Goal: Transaction & Acquisition: Purchase product/service

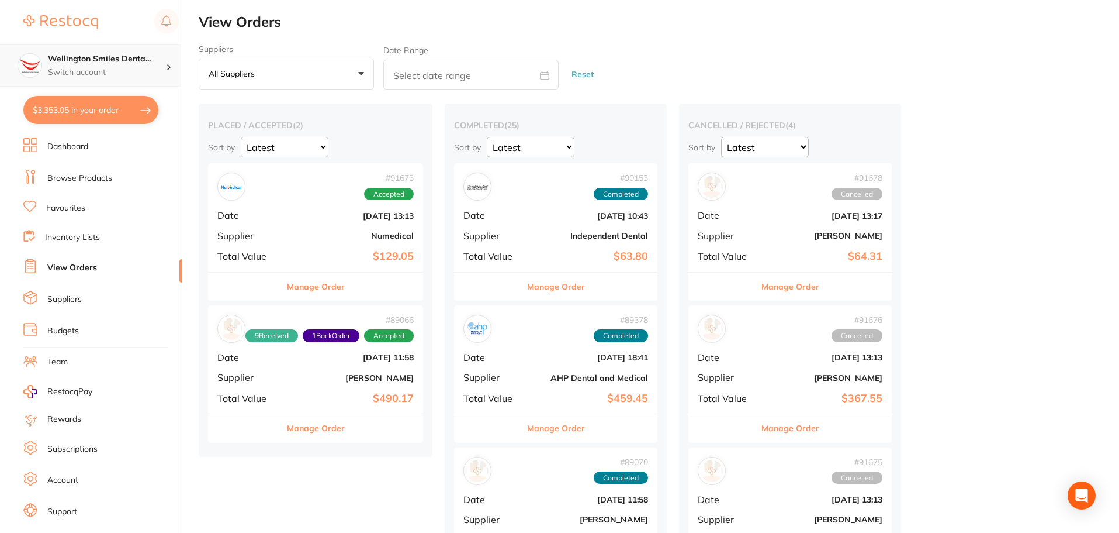
click at [89, 71] on p "Switch account" at bounding box center [107, 73] width 118 height 12
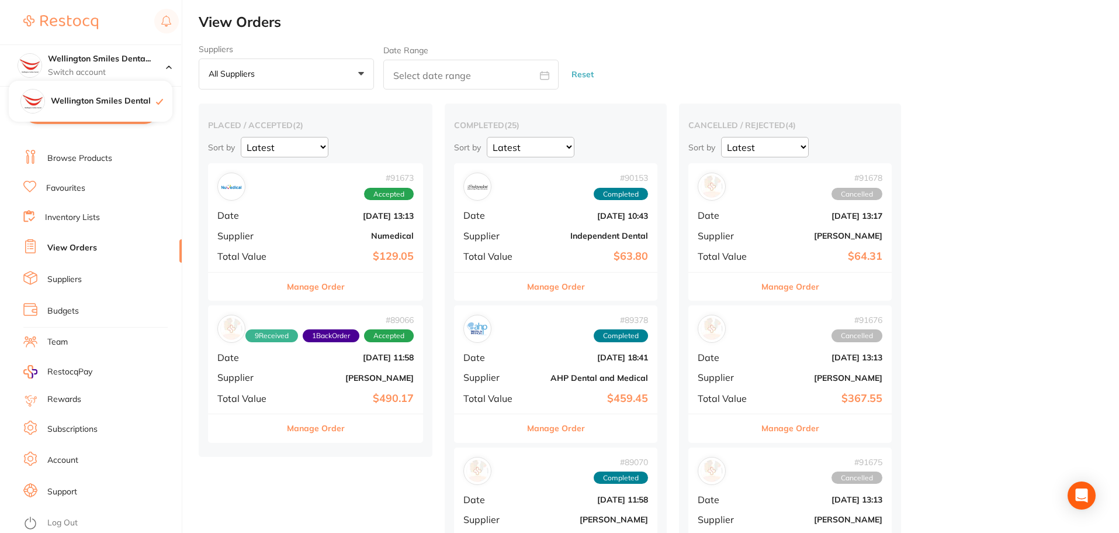
click at [56, 517] on link "Log Out" at bounding box center [62, 523] width 30 height 12
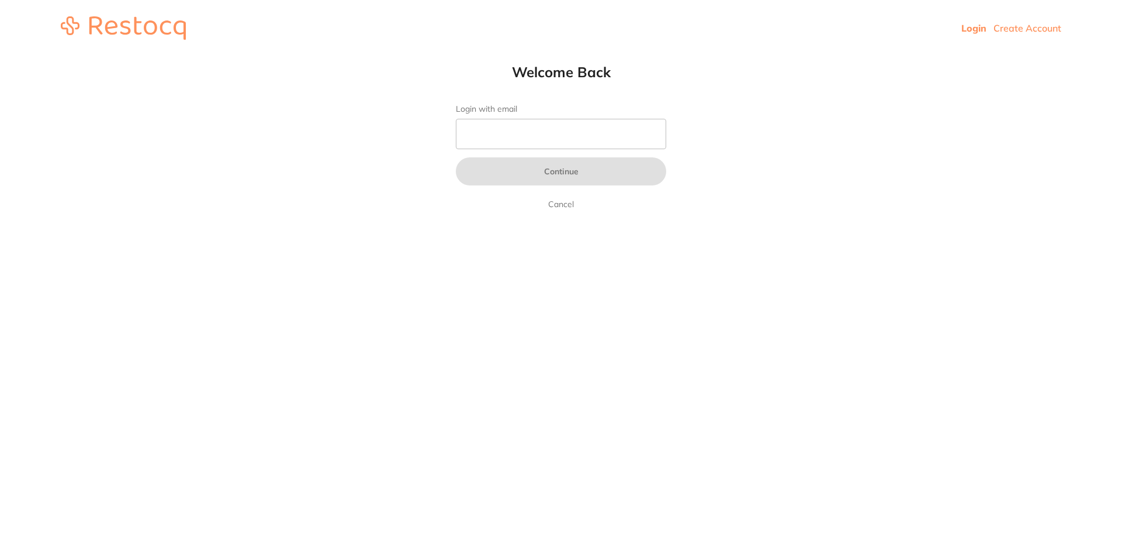
click at [555, 116] on form "Login with email Continue Cancel" at bounding box center [561, 157] width 210 height 107
click at [545, 139] on input "Login with email" at bounding box center [561, 134] width 210 height 30
type input "[EMAIL_ADDRESS][DOMAIN_NAME]"
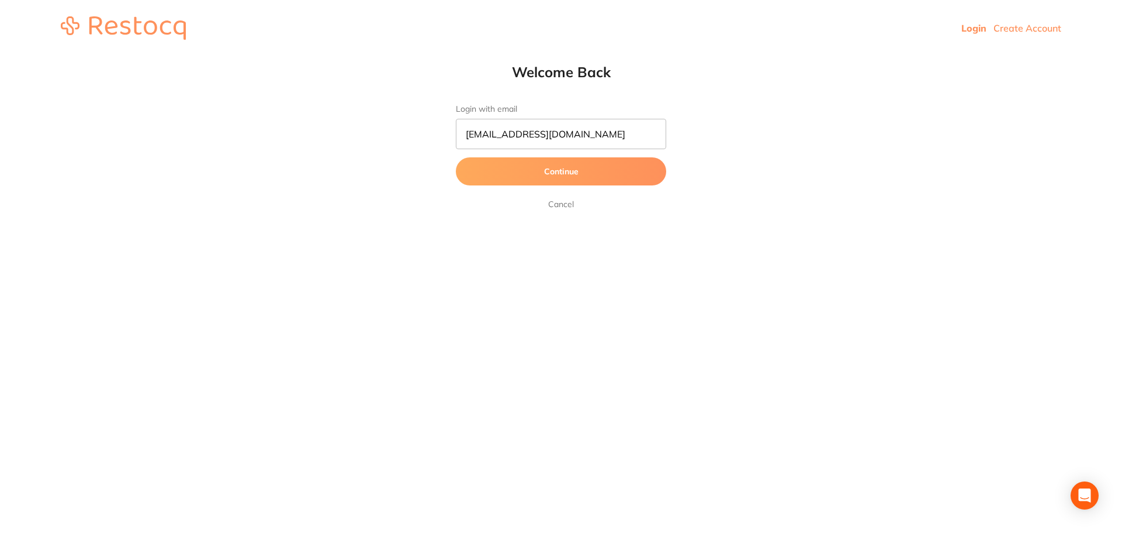
click at [507, 171] on button "Continue" at bounding box center [561, 171] width 210 height 28
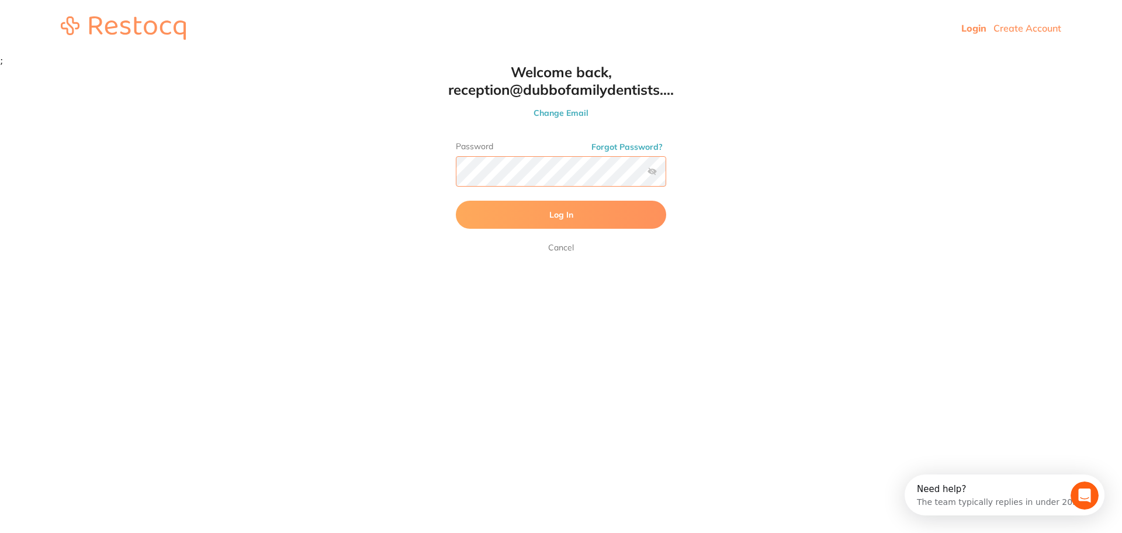
click at [456, 201] on button "Log In" at bounding box center [561, 215] width 210 height 28
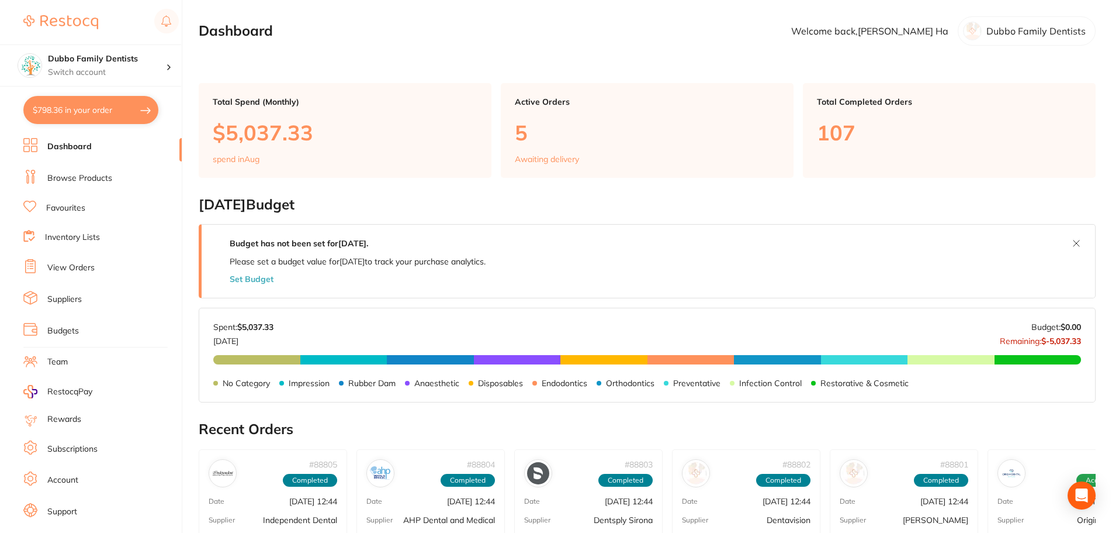
click at [95, 101] on button "$798.36 in your order" at bounding box center [90, 110] width 135 height 28
checkbox input "true"
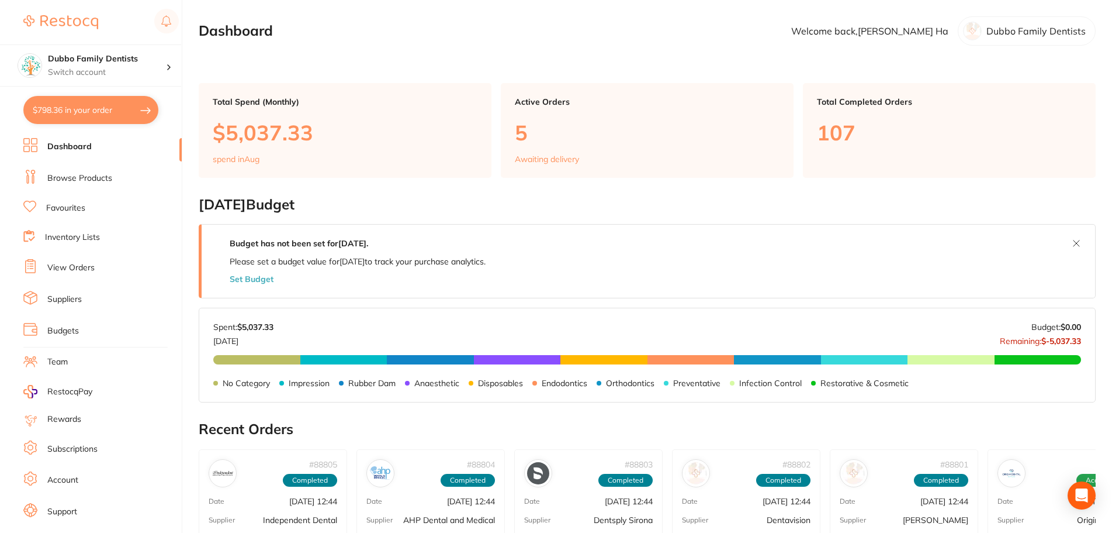
checkbox input "true"
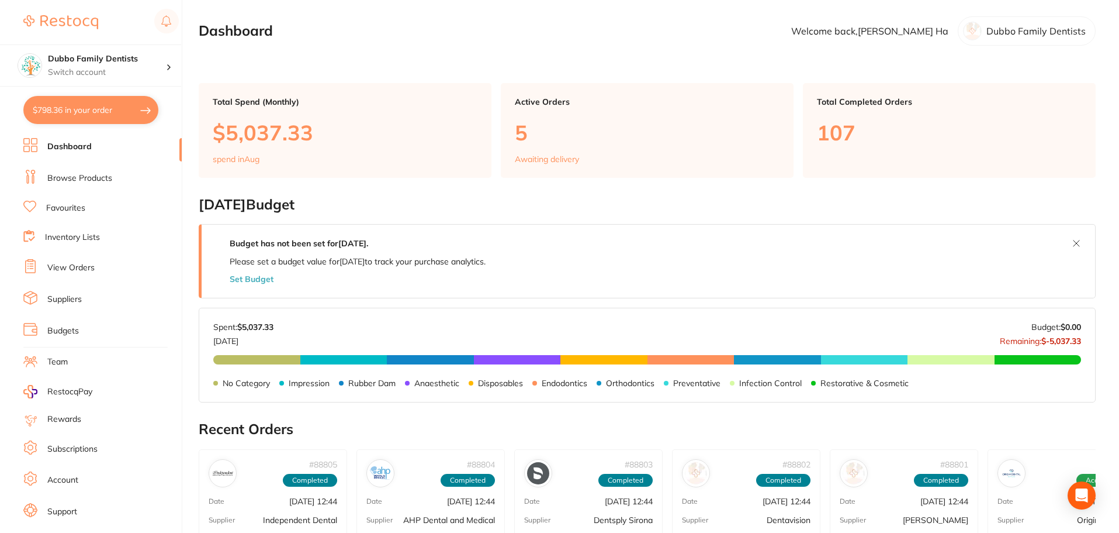
checkbox input "true"
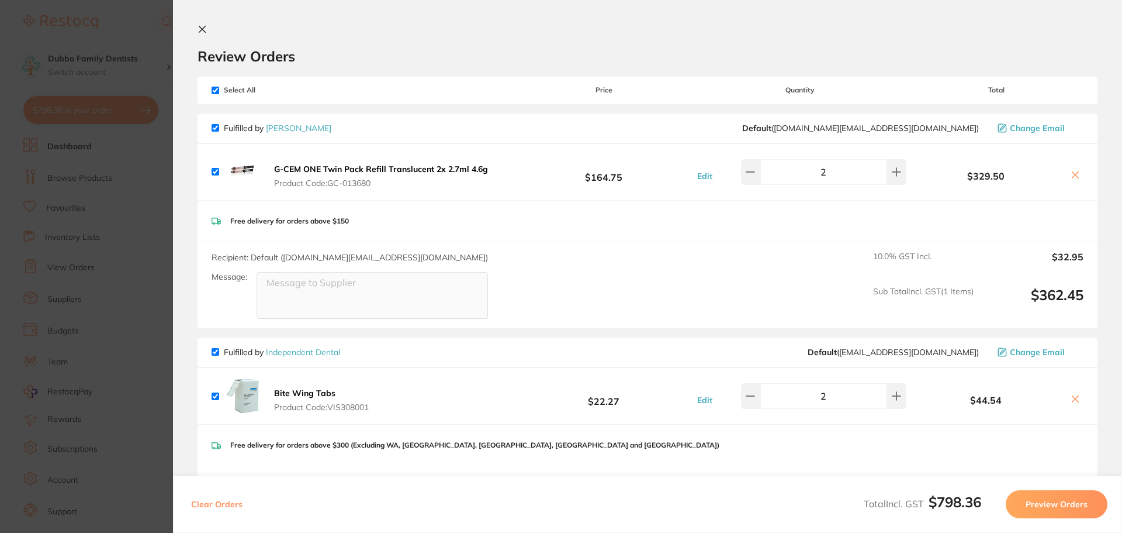
click at [143, 220] on section "Update RRP Set your pre negotiated price for this item. Item Agreed RRP (excl. …" at bounding box center [561, 266] width 1122 height 533
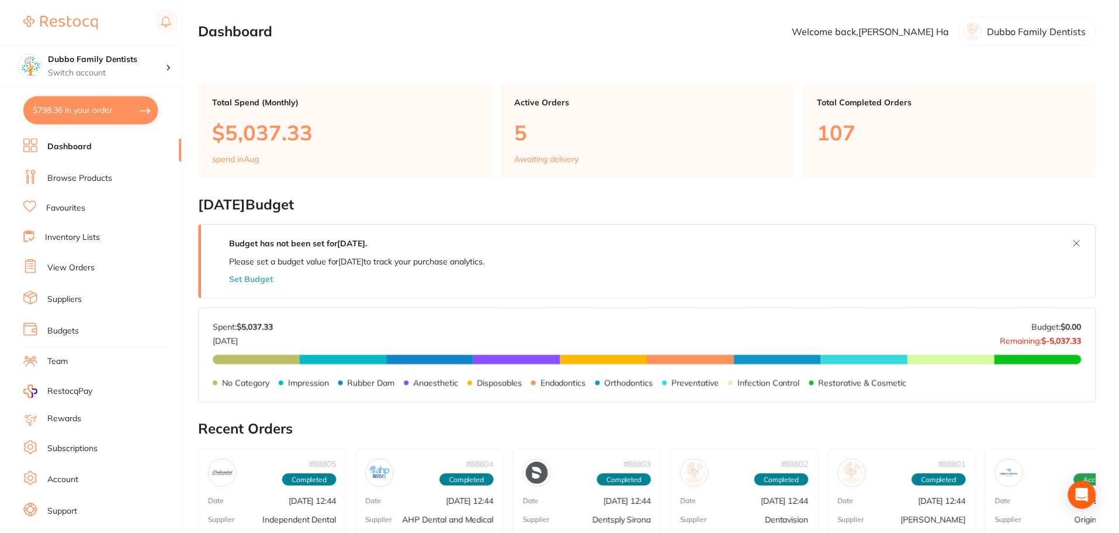
scroll to position [1, 0]
